Goal: Find specific page/section

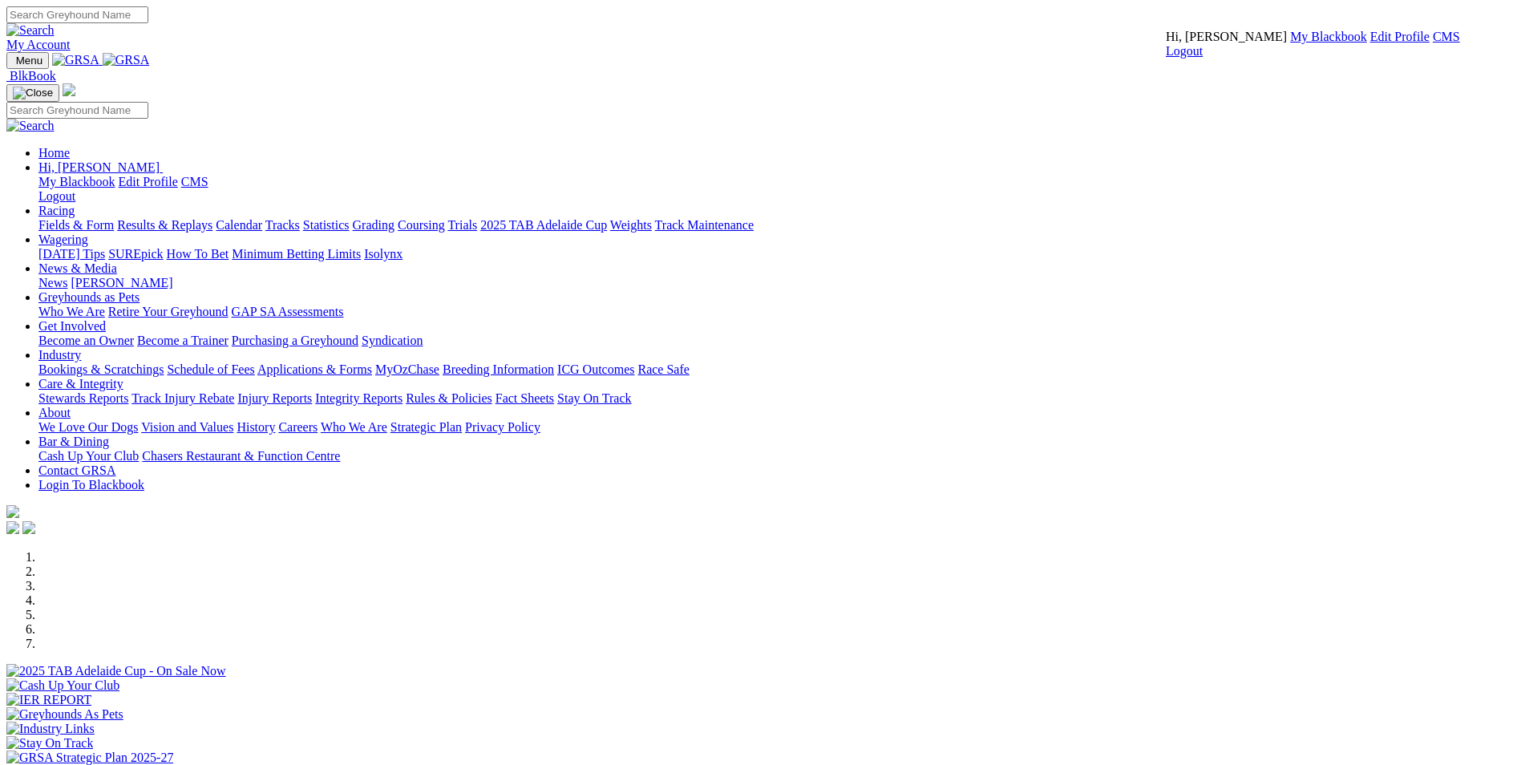
click at [1433, 43] on link "CMS" at bounding box center [1446, 37] width 27 height 14
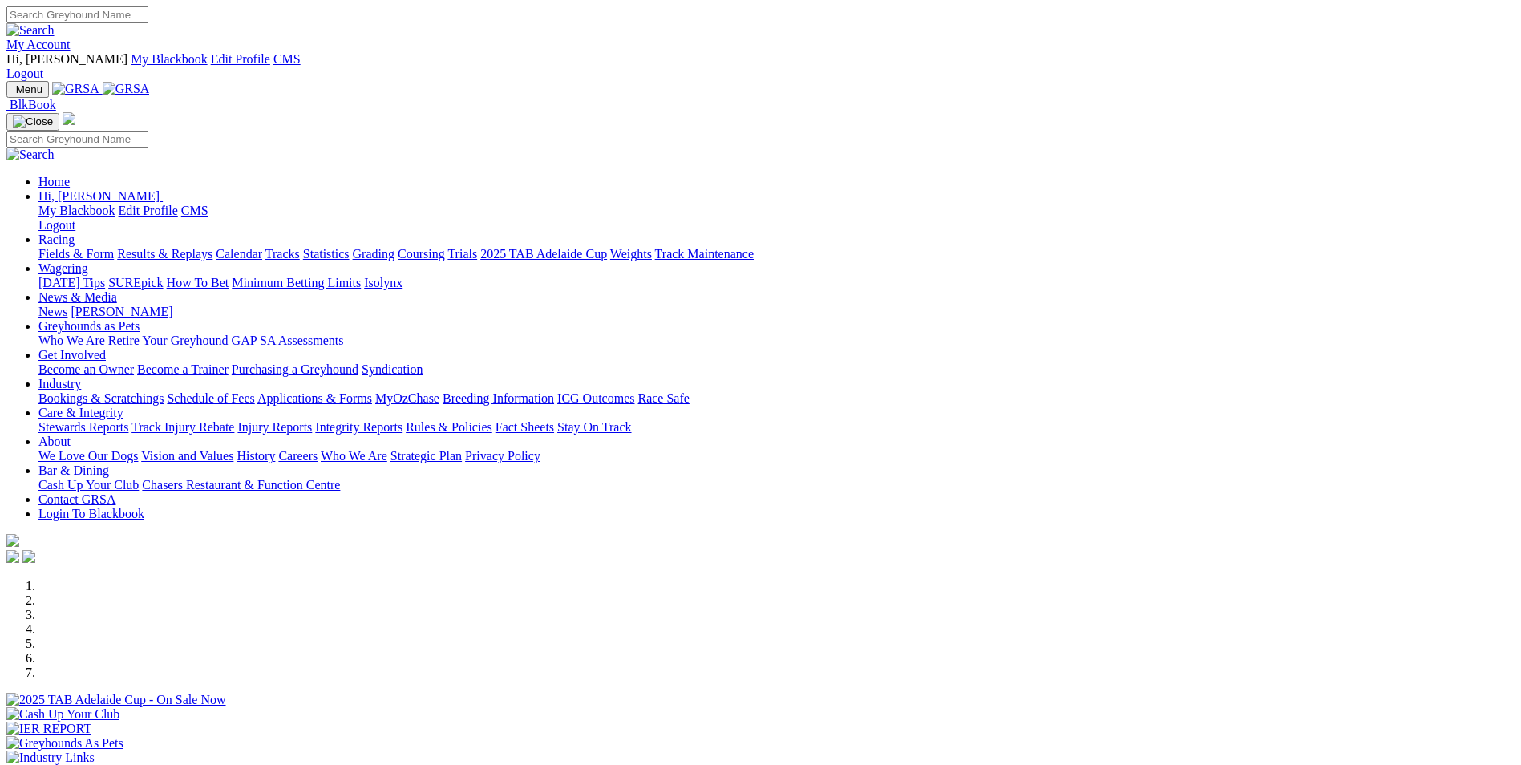
click at [75, 233] on link "Racing" at bounding box center [56, 240] width 36 height 14
click at [445, 247] on link "Coursing" at bounding box center [421, 254] width 47 height 14
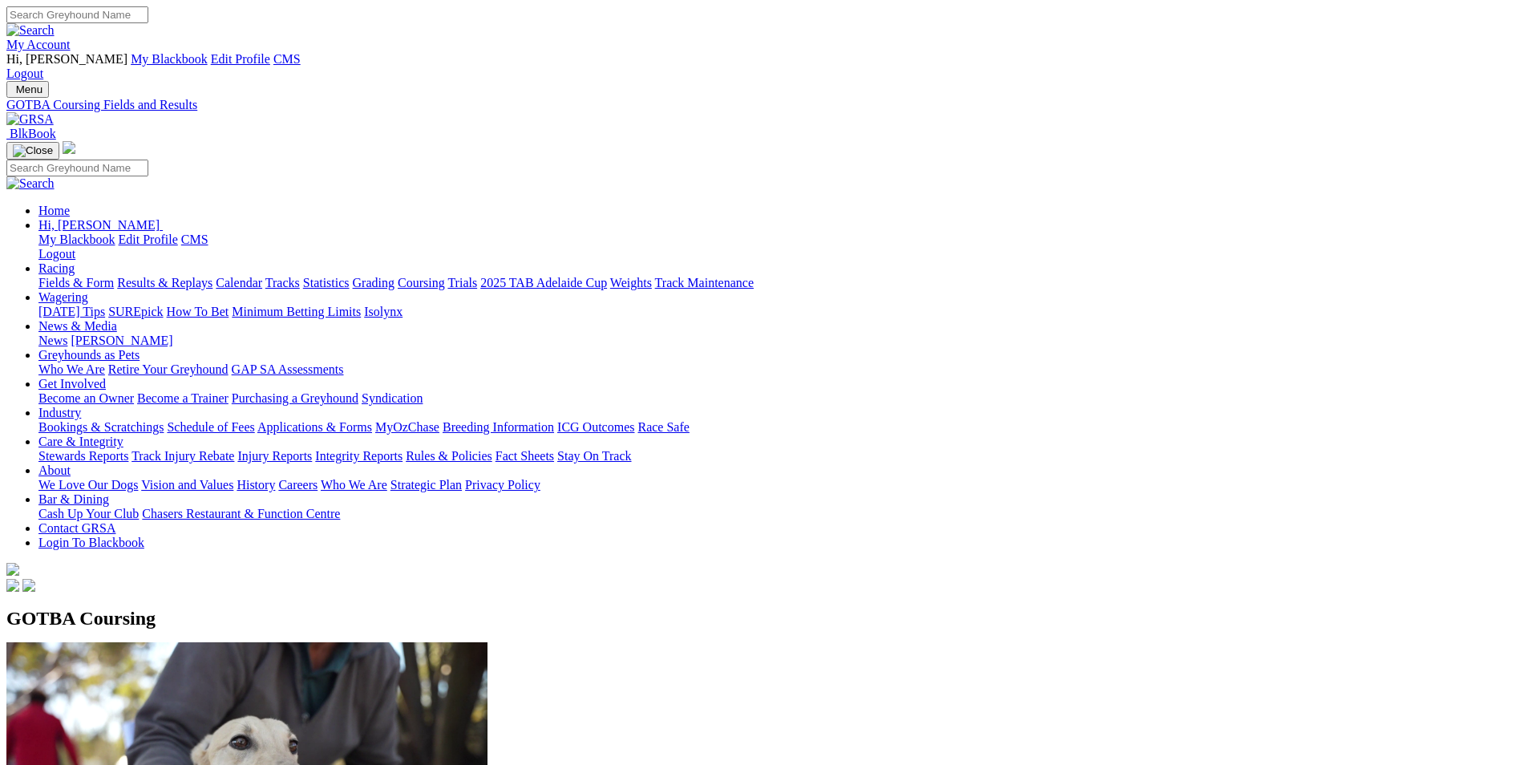
click at [71, 38] on link "My Account" at bounding box center [38, 45] width 64 height 14
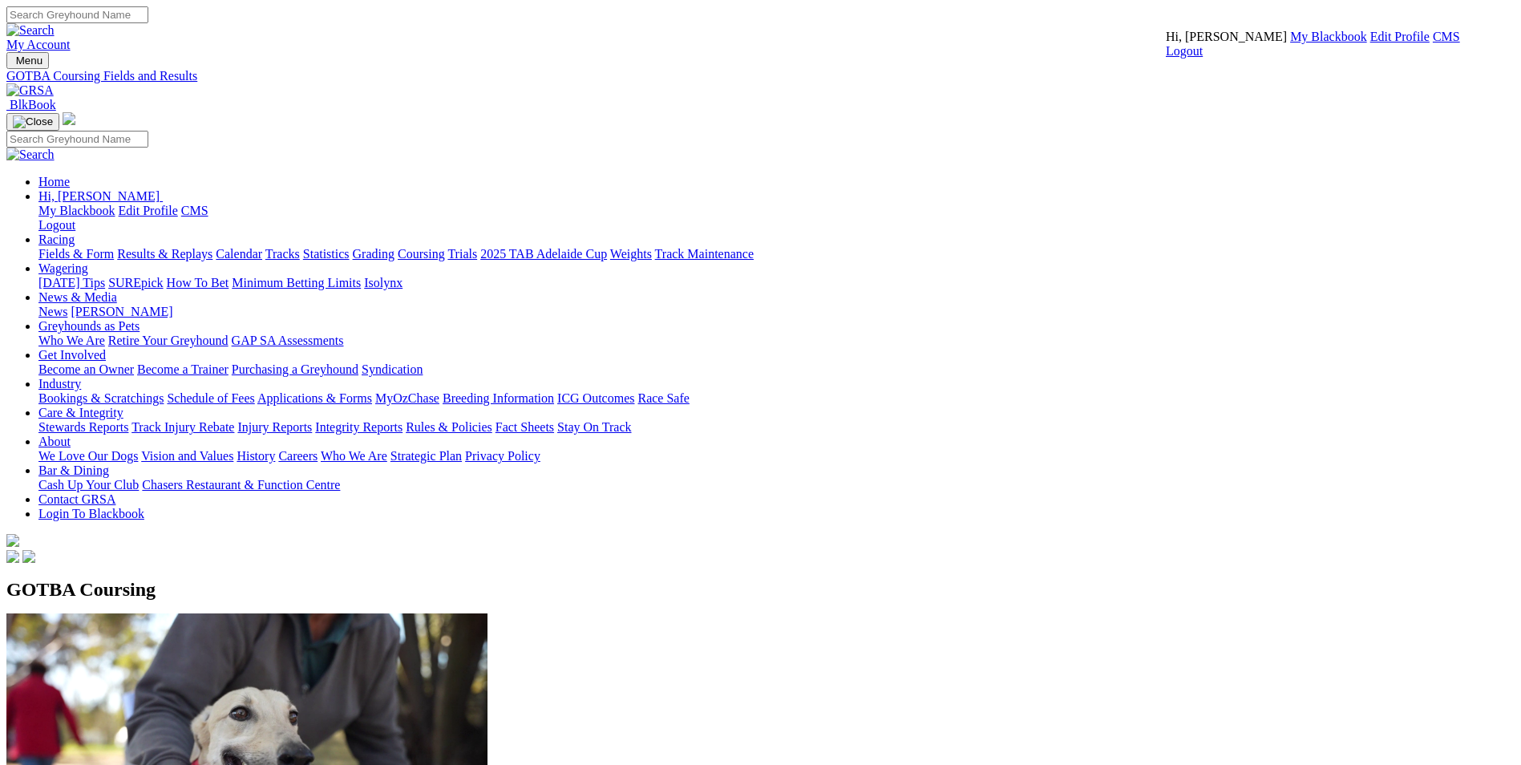
click at [1433, 43] on link "CMS" at bounding box center [1446, 37] width 27 height 14
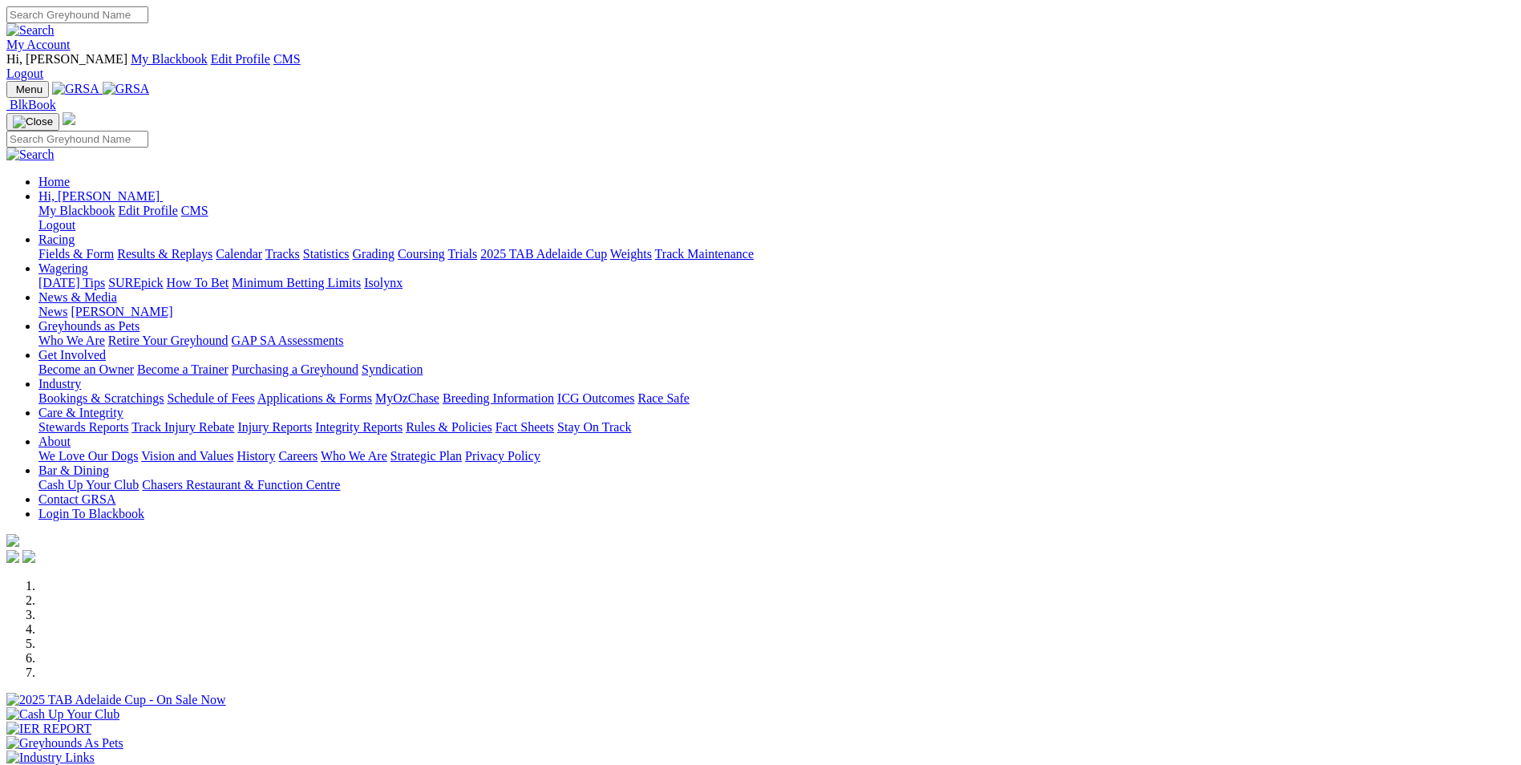
click at [445, 247] on link "Coursing" at bounding box center [421, 254] width 47 height 14
